Goal: Task Accomplishment & Management: Use online tool/utility

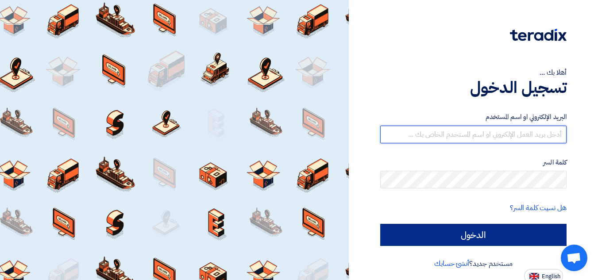
type input "[EMAIL_ADDRESS][DOMAIN_NAME]"
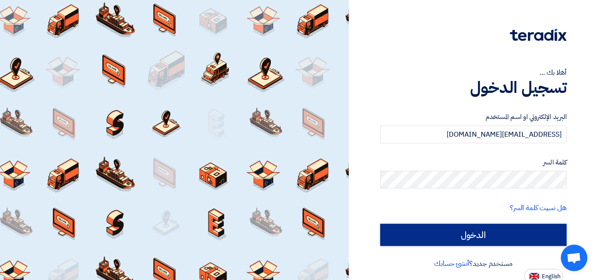
click at [402, 229] on input "الدخول" at bounding box center [473, 235] width 186 height 22
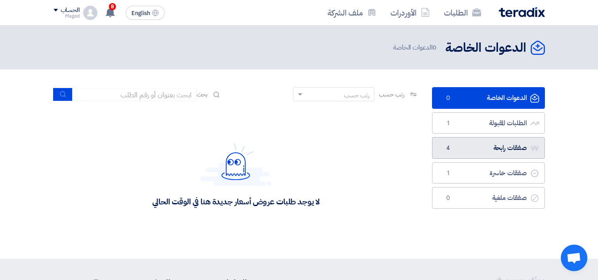
click at [452, 145] on span "4" at bounding box center [448, 148] width 11 height 9
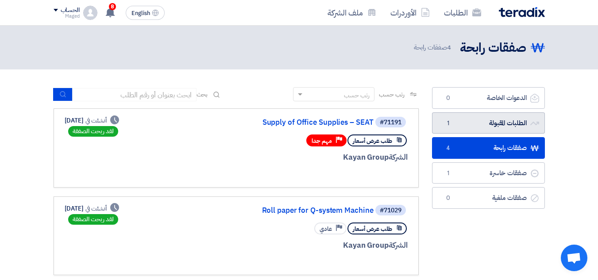
click at [449, 122] on span "1" at bounding box center [448, 123] width 11 height 9
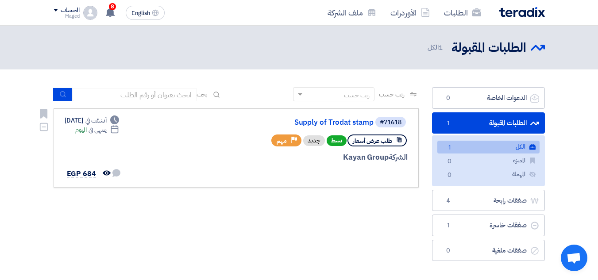
click at [365, 141] on span "طلب عرض أسعار" at bounding box center [372, 141] width 39 height 8
click at [338, 141] on span "نشط" at bounding box center [337, 140] width 20 height 11
click at [314, 143] on div "جديد" at bounding box center [314, 140] width 22 height 11
click at [283, 143] on span "مهم" at bounding box center [282, 141] width 10 height 8
click at [85, 174] on span "EGP 684" at bounding box center [81, 174] width 29 height 11
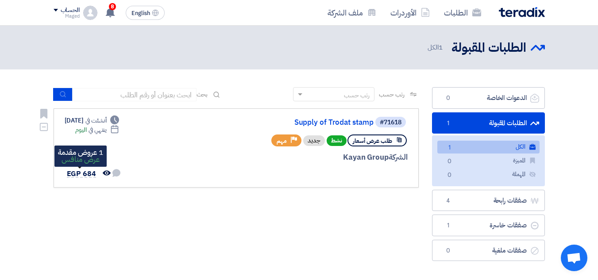
click at [71, 174] on span "EGP 684" at bounding box center [81, 174] width 29 height 11
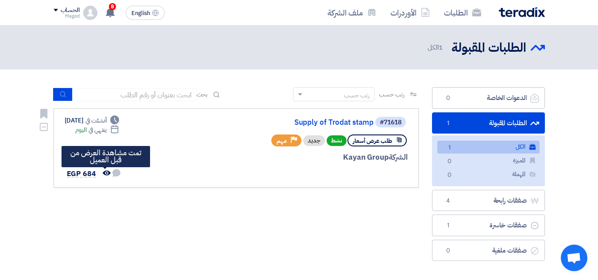
click at [104, 172] on use at bounding box center [107, 172] width 8 height 5
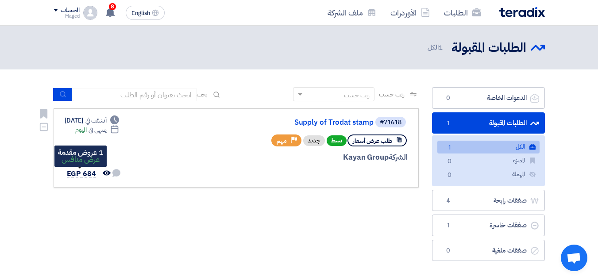
click at [89, 174] on span "EGP 684" at bounding box center [81, 174] width 29 height 11
click at [147, 138] on div "#71618 Supply of Trodat stamp طلب عرض أسعار نشط جديد Priority مهم الشركة Kayan …" at bounding box center [236, 148] width 343 height 64
click at [208, 158] on div "الشركة Kayan Group" at bounding box center [301, 158] width 213 height 12
click at [106, 130] on div "Deadline ينتهي في [DATE]" at bounding box center [97, 129] width 44 height 9
click at [276, 201] on div "رتب حسب رتب حسب بحث مجال الطلب مسؤول المشتريات نوع الطلب" at bounding box center [236, 176] width 379 height 178
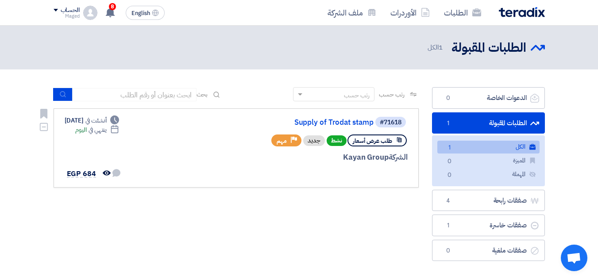
click at [352, 160] on div "الشركة Kayan Group" at bounding box center [301, 158] width 213 height 12
click at [322, 124] on link "Supply of Trodat stamp" at bounding box center [285, 123] width 177 height 8
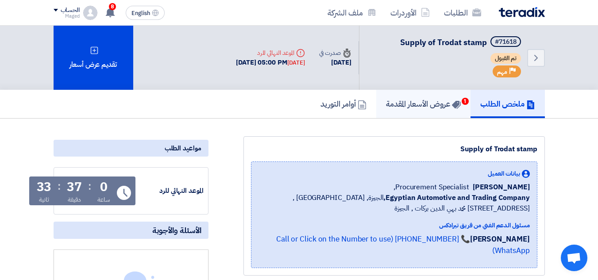
click at [406, 99] on h5 "عروض الأسعار المقدمة 1" at bounding box center [423, 104] width 75 height 10
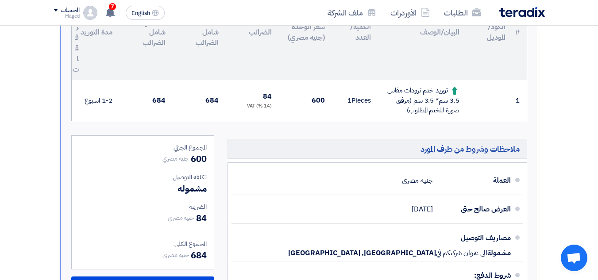
scroll to position [285, 0]
click at [373, 149] on h5 "ملاحظات وشروط من طرف المورد" at bounding box center [378, 149] width 300 height 20
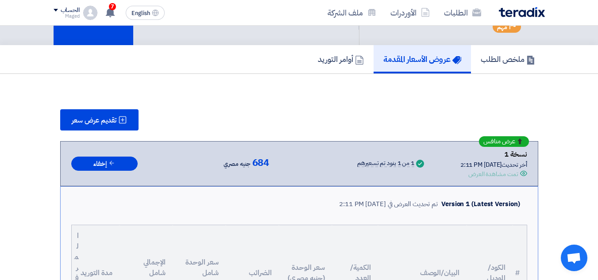
scroll to position [0, 0]
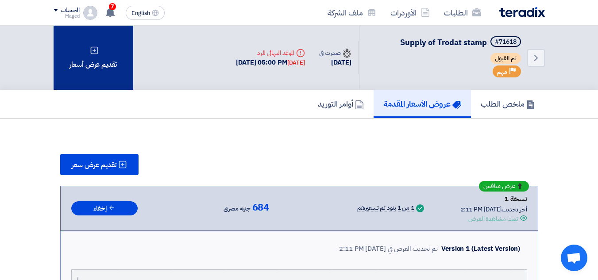
click at [98, 62] on div "تقديم عرض أسعار" at bounding box center [94, 58] width 80 height 64
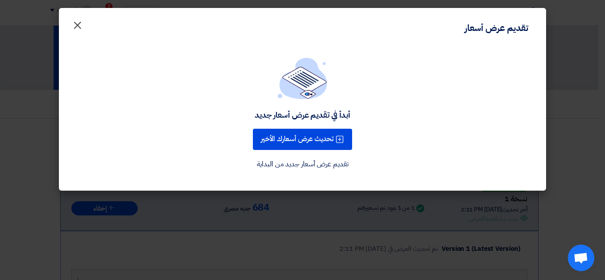
click at [78, 24] on span "×" at bounding box center [77, 25] width 11 height 27
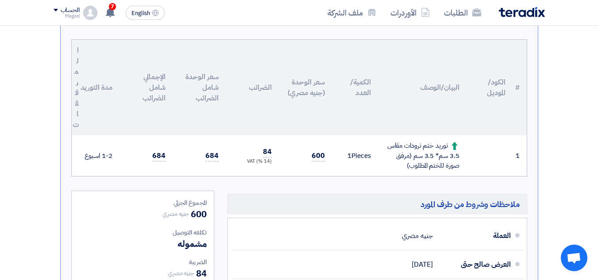
scroll to position [229, 0]
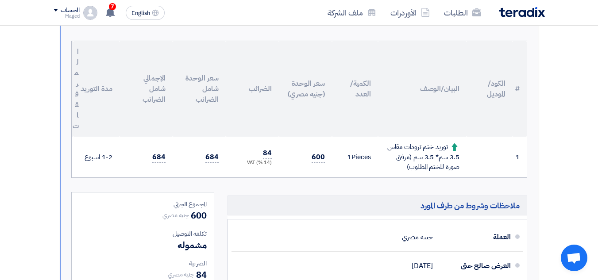
click at [377, 208] on h5 "ملاحظات وشروط من طرف المورد" at bounding box center [378, 206] width 300 height 20
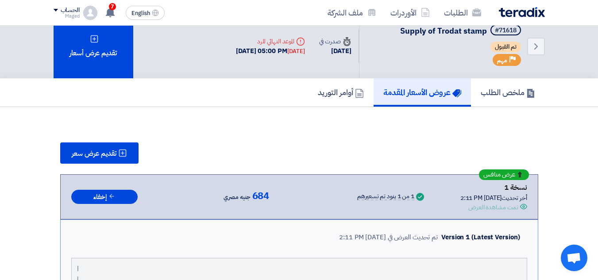
scroll to position [0, 0]
